Goal: Information Seeking & Learning: Learn about a topic

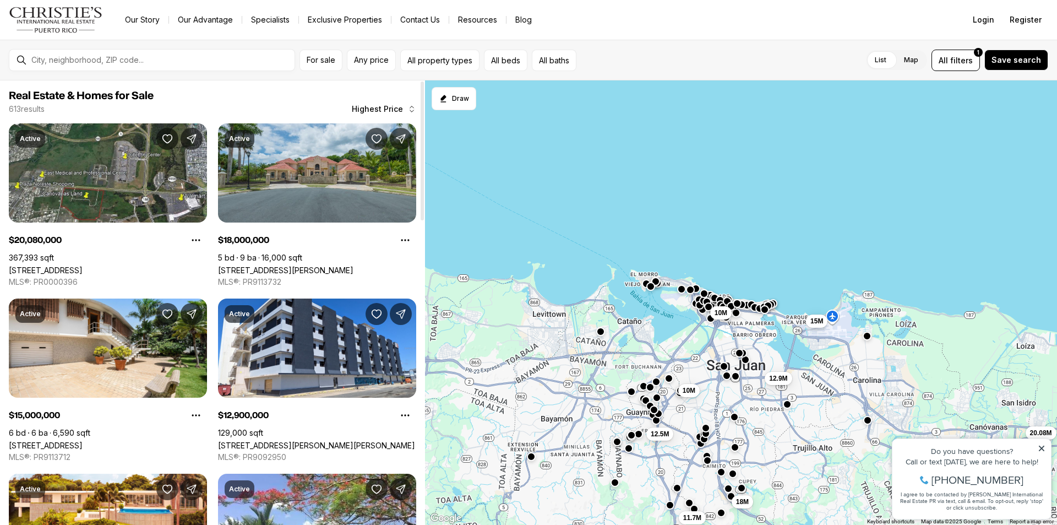
click at [94, 52] on div at bounding box center [161, 60] width 268 height 19
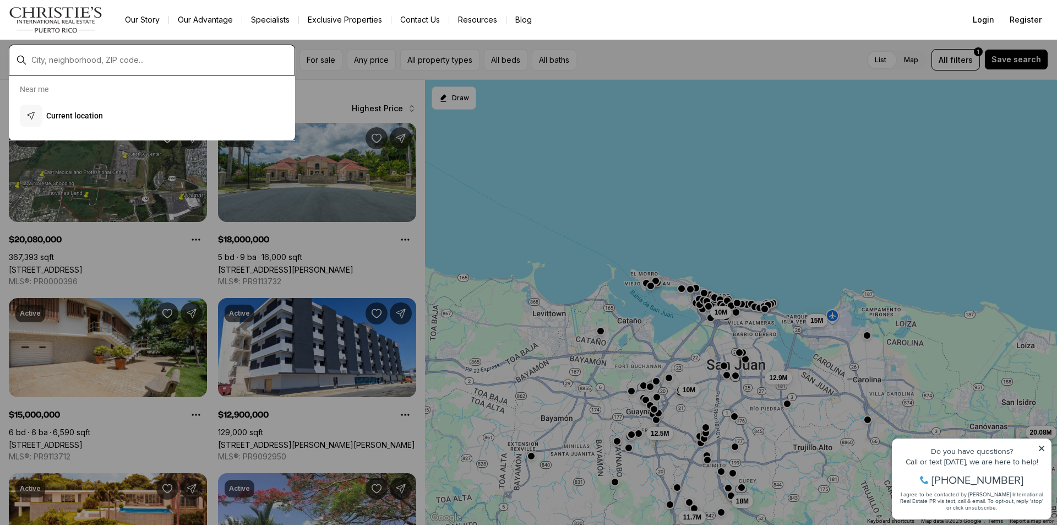
click at [91, 58] on input "text" at bounding box center [160, 60] width 259 height 10
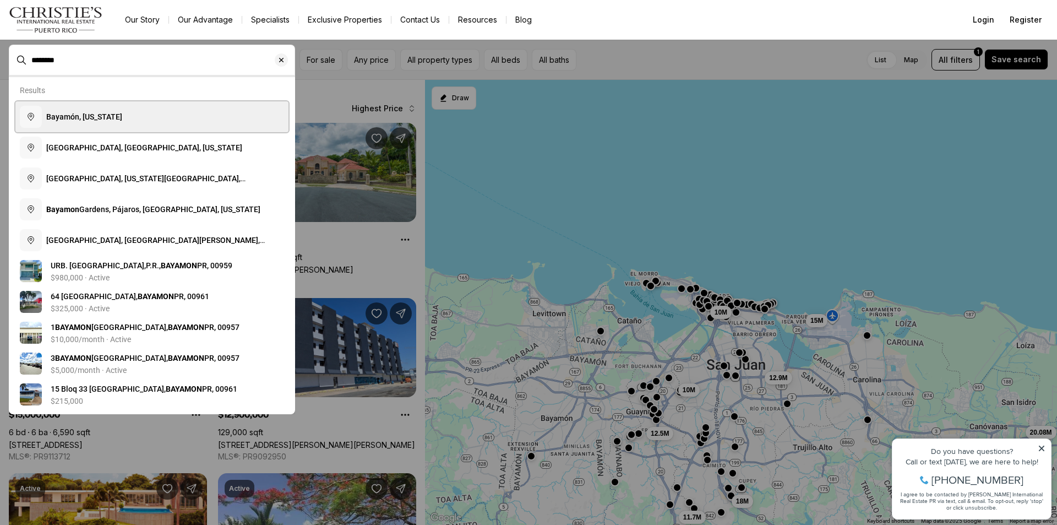
click at [110, 121] on span "Bayamón, [US_STATE]" at bounding box center [84, 116] width 76 height 9
type input "**********"
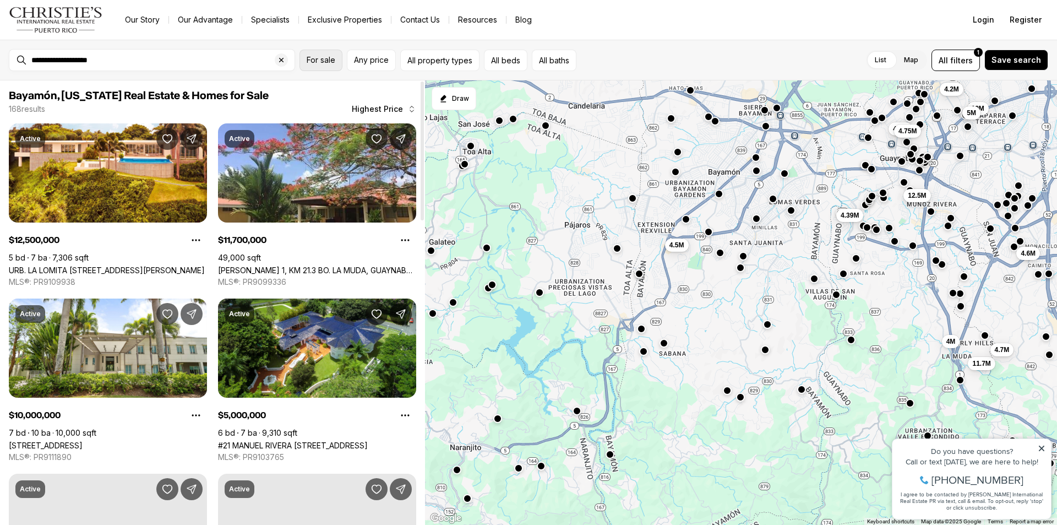
click at [310, 62] on span "For sale" at bounding box center [321, 60] width 29 height 9
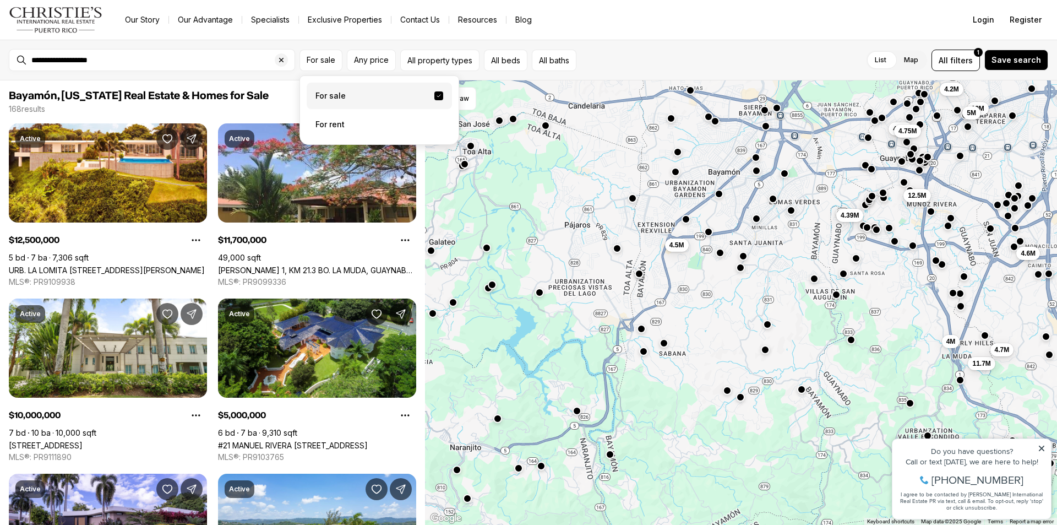
click at [341, 102] on label "For sale" at bounding box center [379, 96] width 145 height 26
click at [434, 100] on button "For sale" at bounding box center [438, 95] width 9 height 9
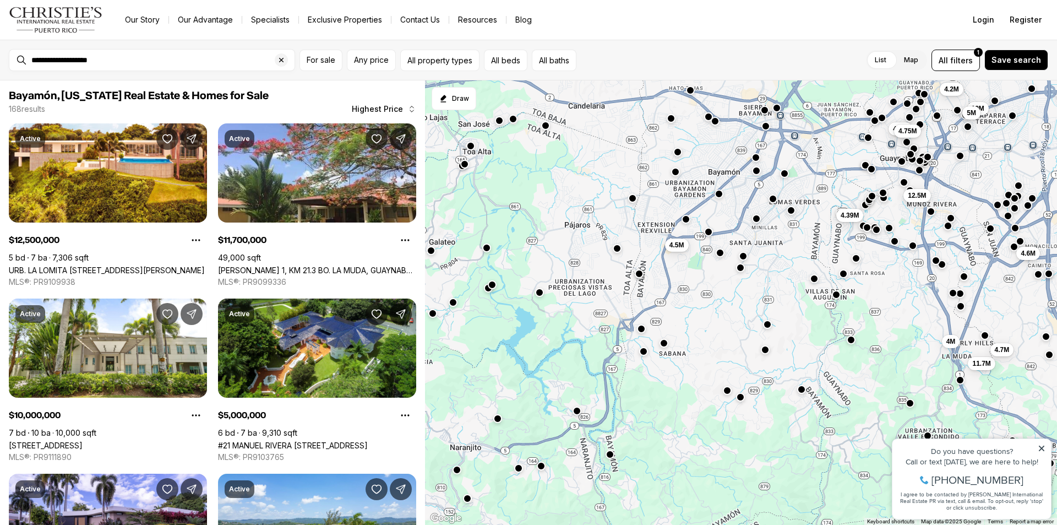
click at [231, 37] on nav "Go to: Homepage Our Story Our Advantage Specialists Exclusive Properties Contac…" at bounding box center [528, 20] width 1057 height 40
click at [418, 56] on button "All property types" at bounding box center [439, 60] width 79 height 21
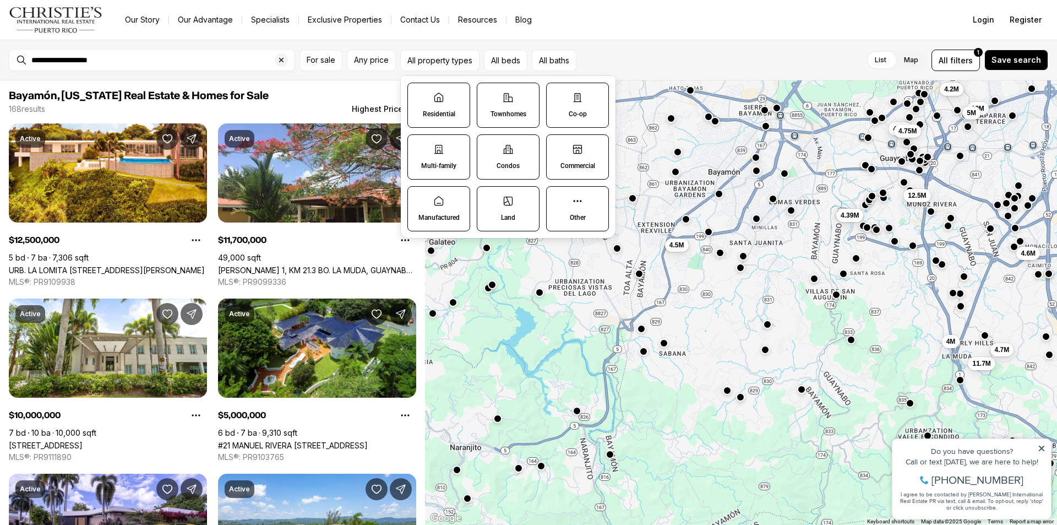
click at [440, 157] on label "Multi-family" at bounding box center [438, 156] width 63 height 45
click at [419, 146] on button "Multi-family" at bounding box center [413, 140] width 11 height 11
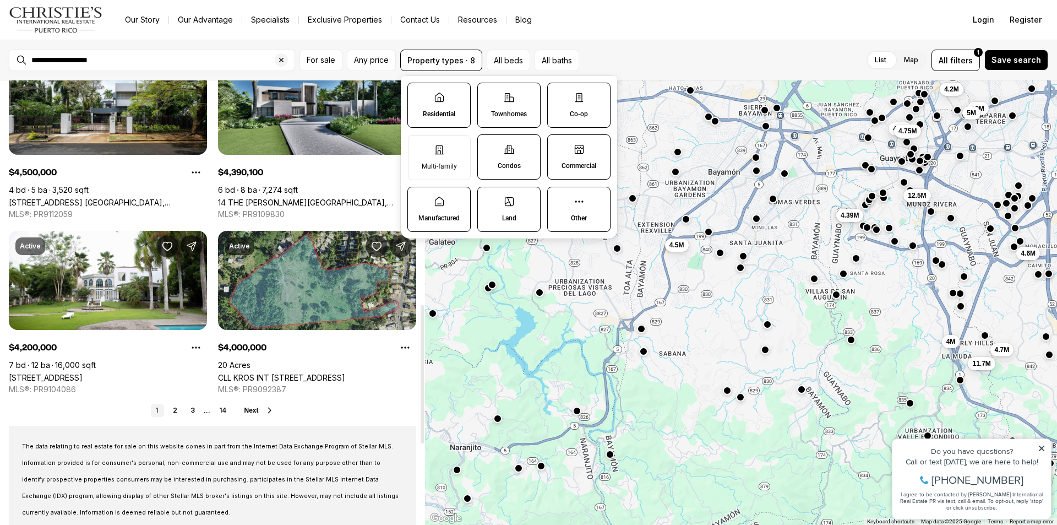
scroll to position [716, 0]
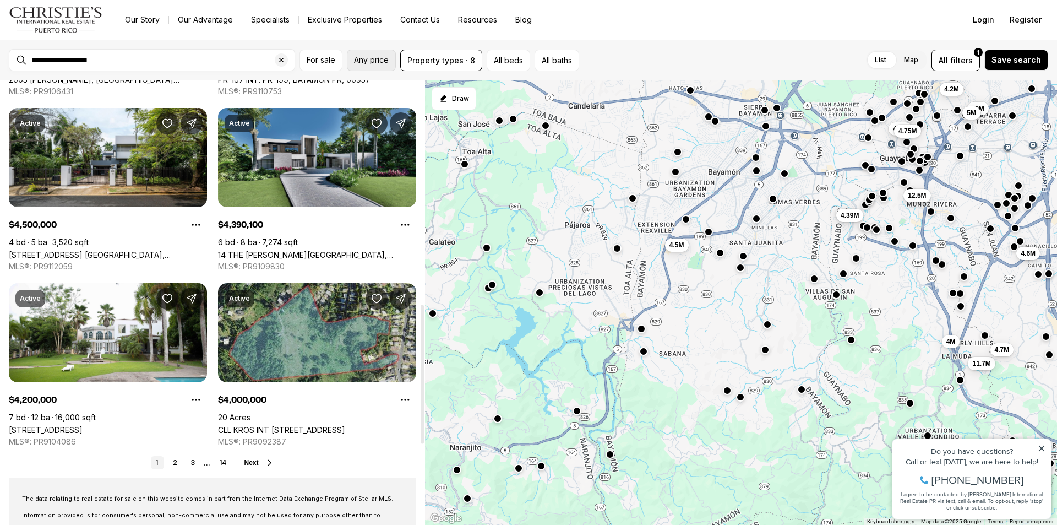
click at [367, 61] on span "Any price" at bounding box center [371, 60] width 35 height 9
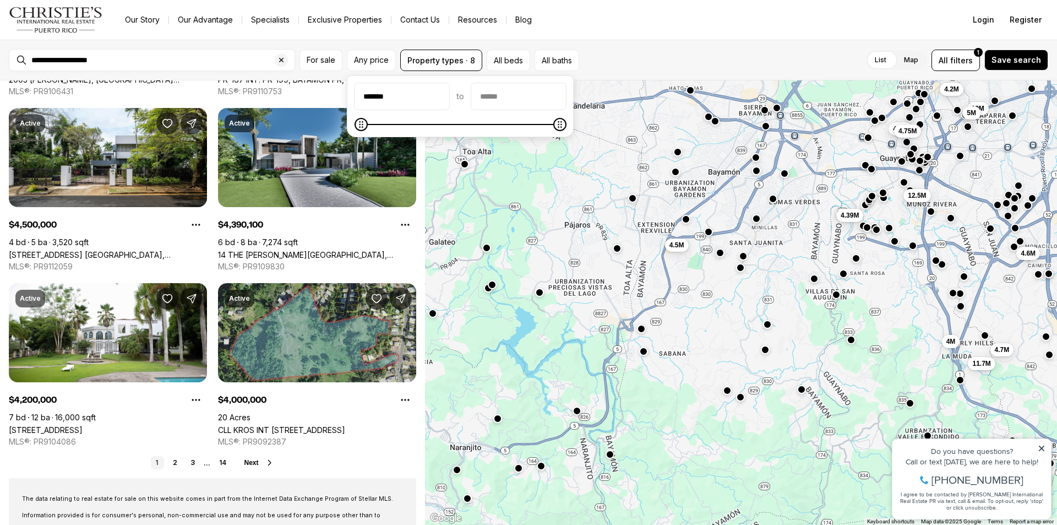
type input "*******"
click at [511, 104] on input "priceMax" at bounding box center [518, 96] width 95 height 26
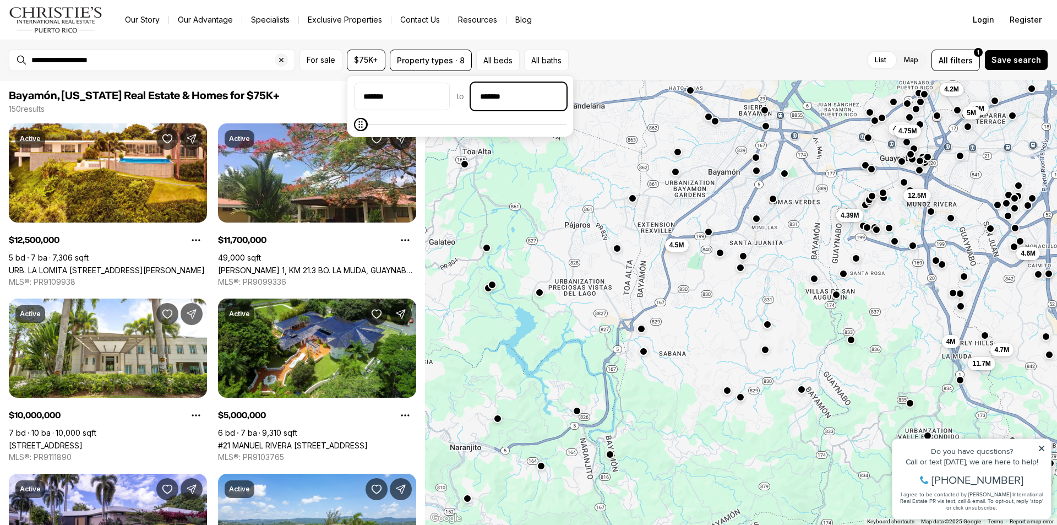
type input "********"
click at [633, 38] on nav "Go to: Homepage Our Story Our Advantage Specialists Exclusive Properties Contac…" at bounding box center [528, 20] width 1057 height 40
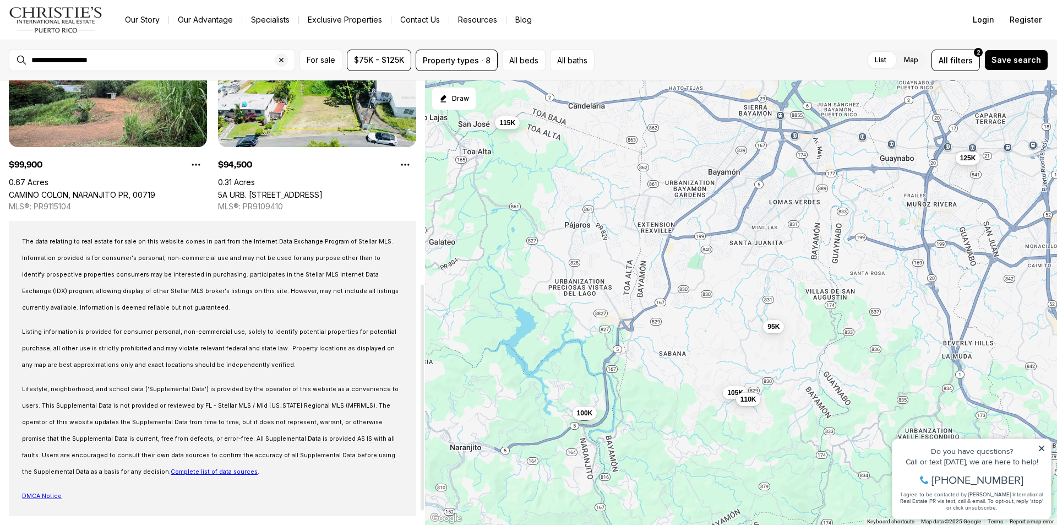
scroll to position [150, 0]
